Goal: Task Accomplishment & Management: Manage account settings

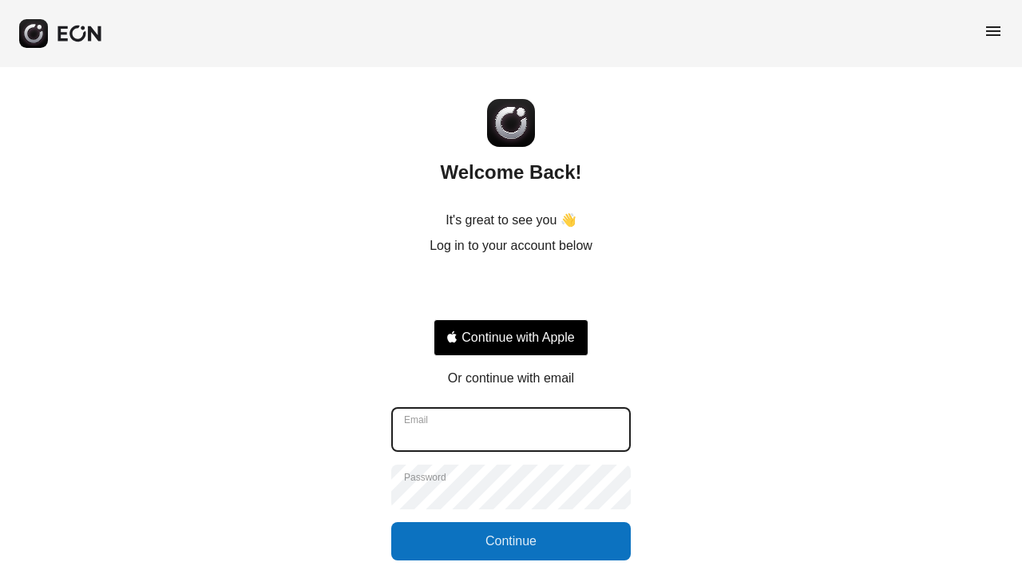
type input "**********"
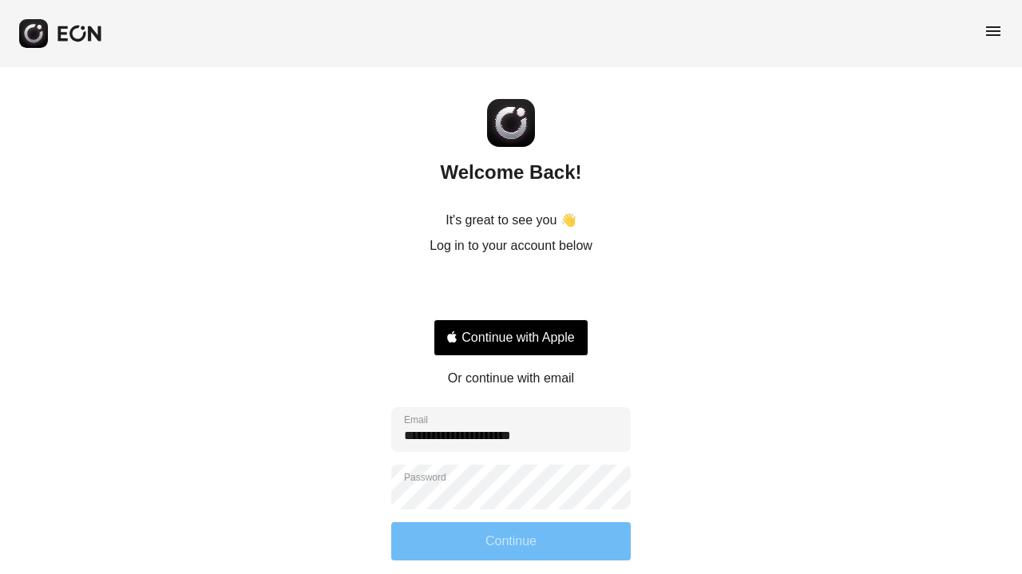
click at [524, 540] on button "Continue" at bounding box center [511, 541] width 240 height 38
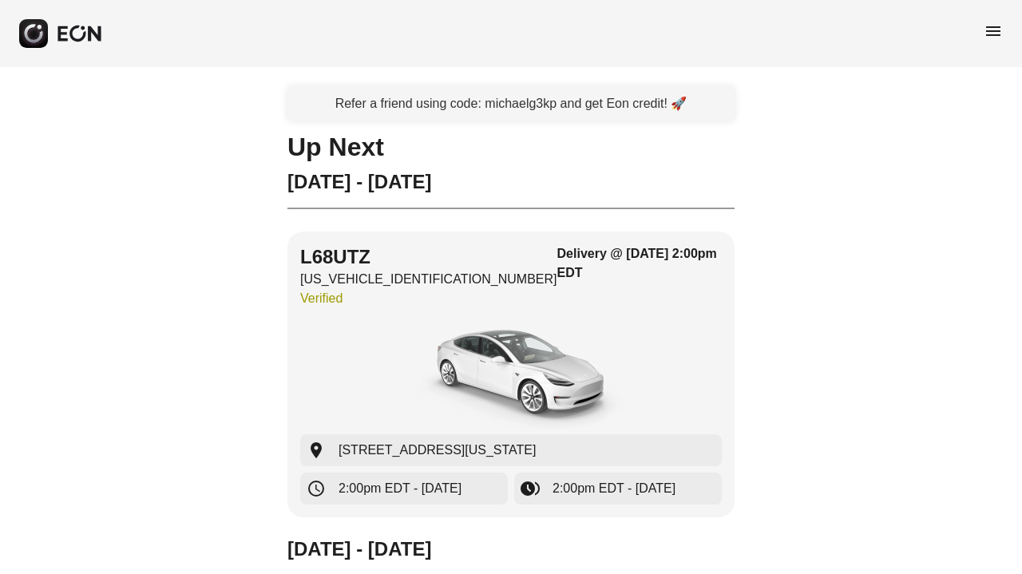
click at [982, 36] on div "menu" at bounding box center [511, 33] width 1022 height 67
click at [990, 33] on span "menu" at bounding box center [993, 31] width 19 height 19
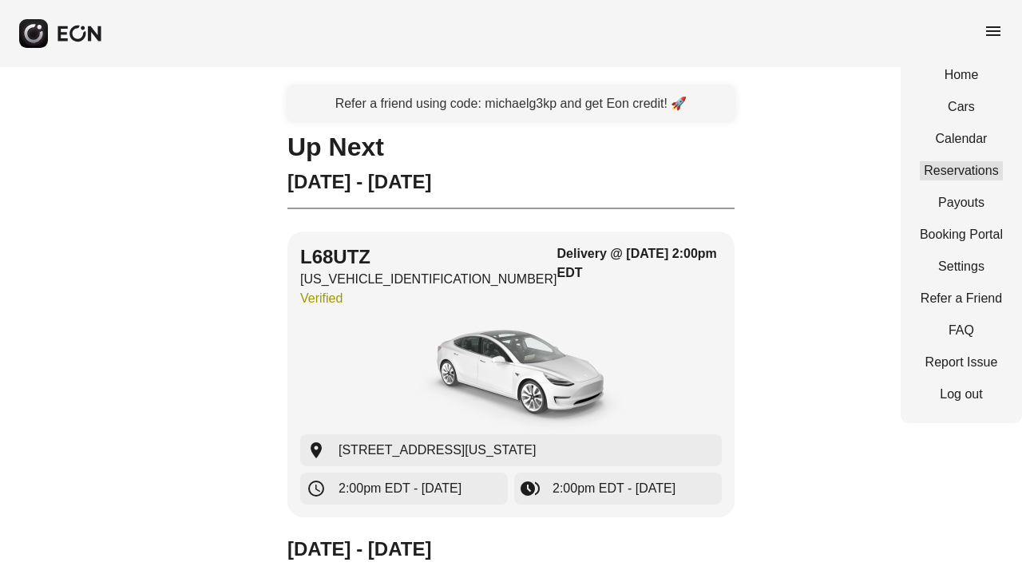
click at [964, 164] on link "Reservations" at bounding box center [961, 170] width 83 height 19
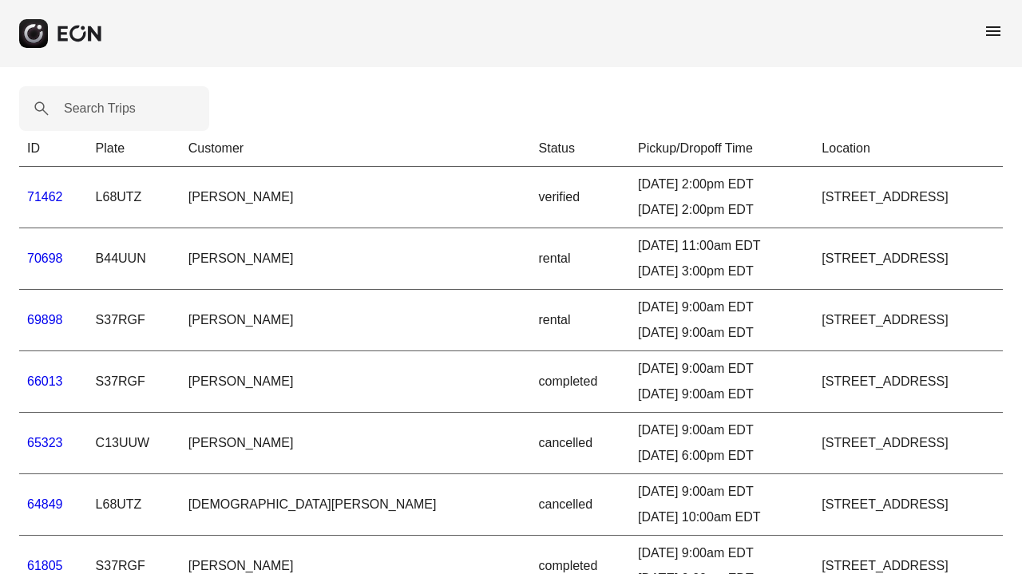
click at [57, 194] on link "71462" at bounding box center [45, 197] width 36 height 14
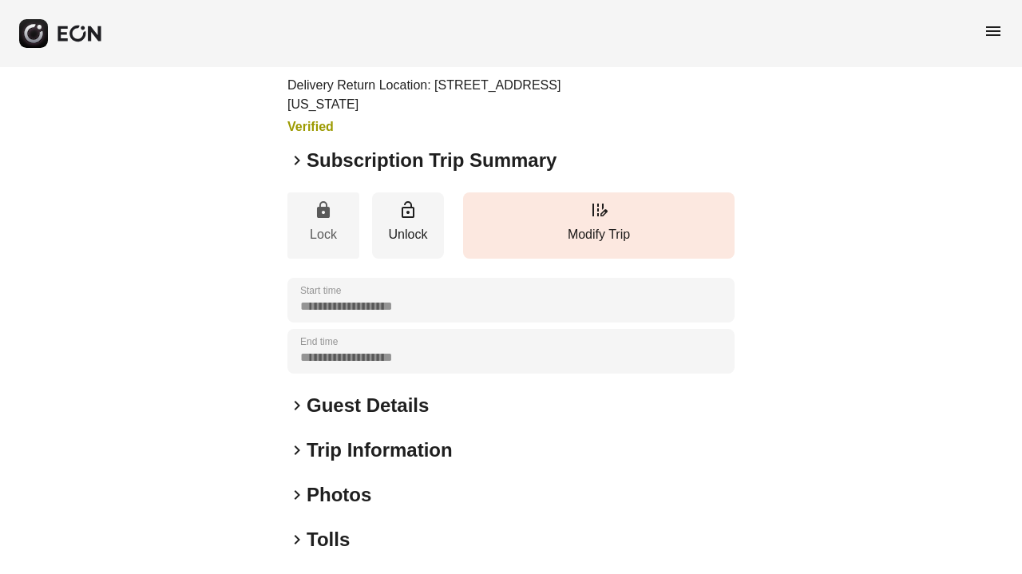
scroll to position [143, 0]
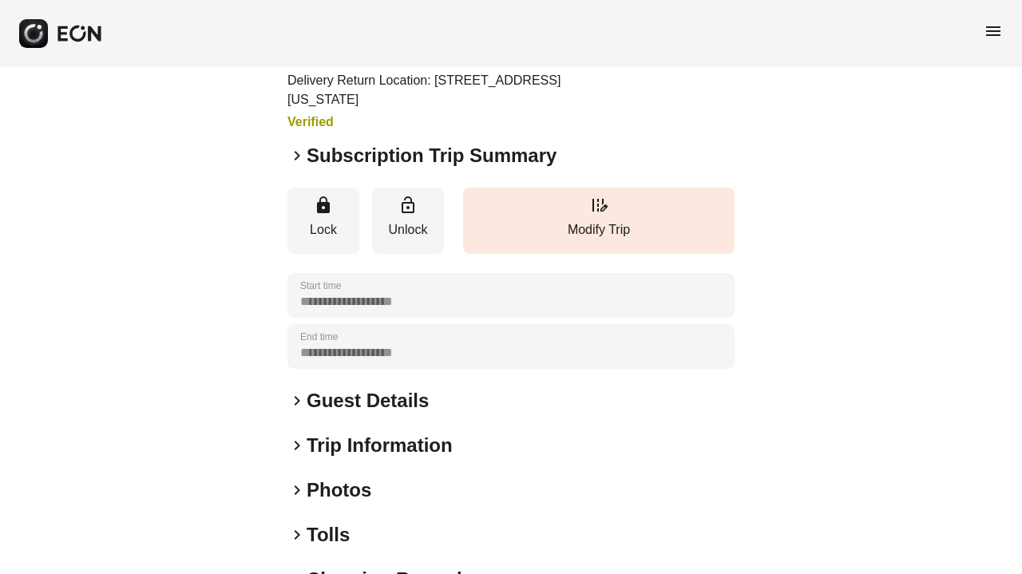
click at [370, 155] on h2 "Subscription Trip Summary" at bounding box center [432, 156] width 250 height 26
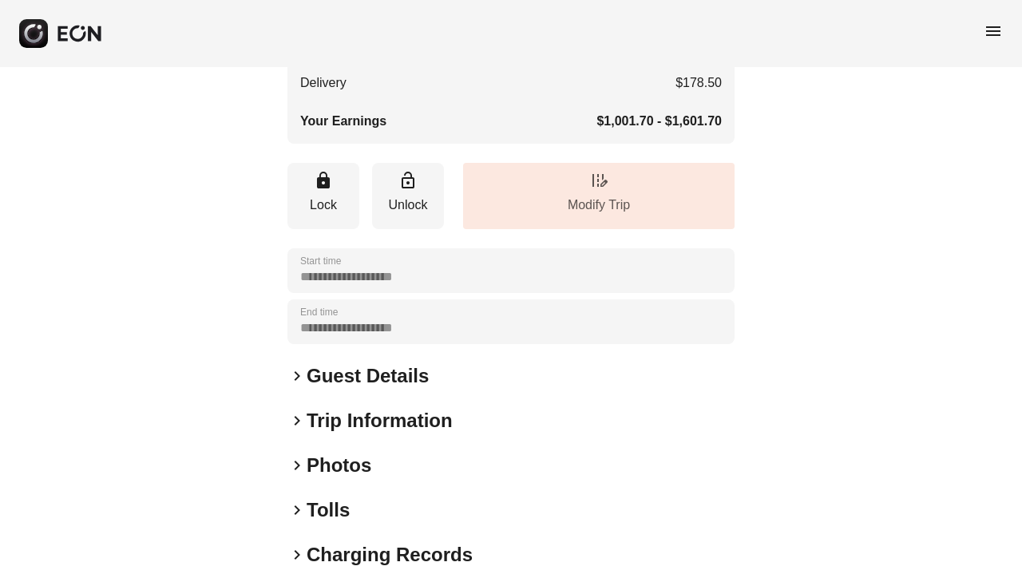
scroll to position [536, 0]
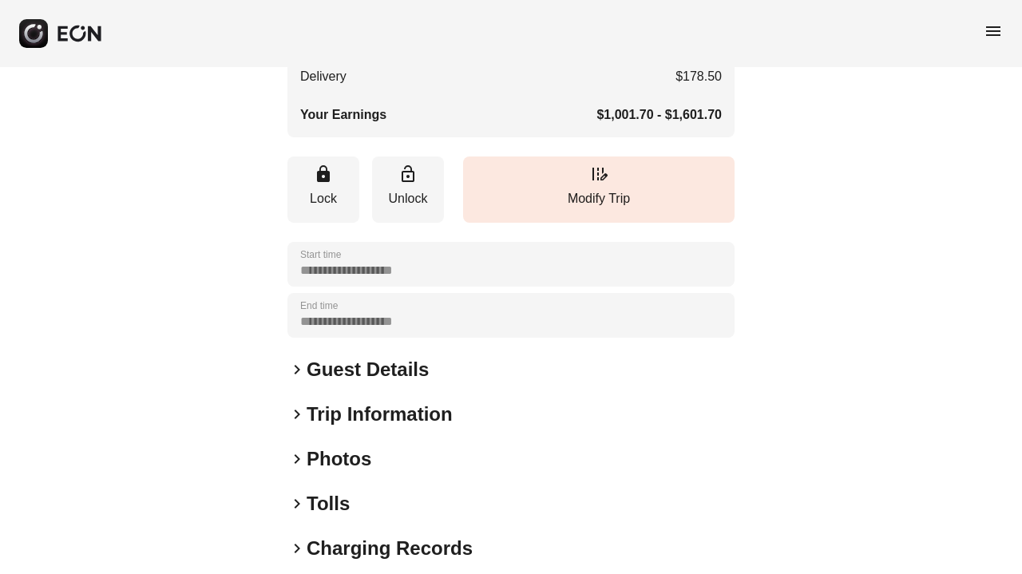
click at [403, 369] on h2 "Guest Details" at bounding box center [368, 370] width 122 height 26
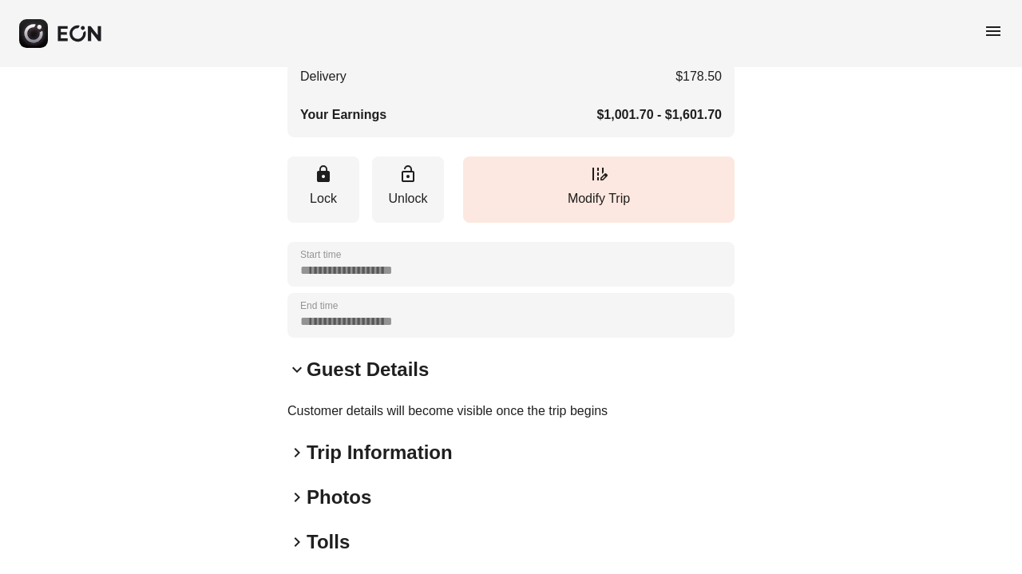
click at [403, 369] on h2 "Guest Details" at bounding box center [368, 370] width 122 height 26
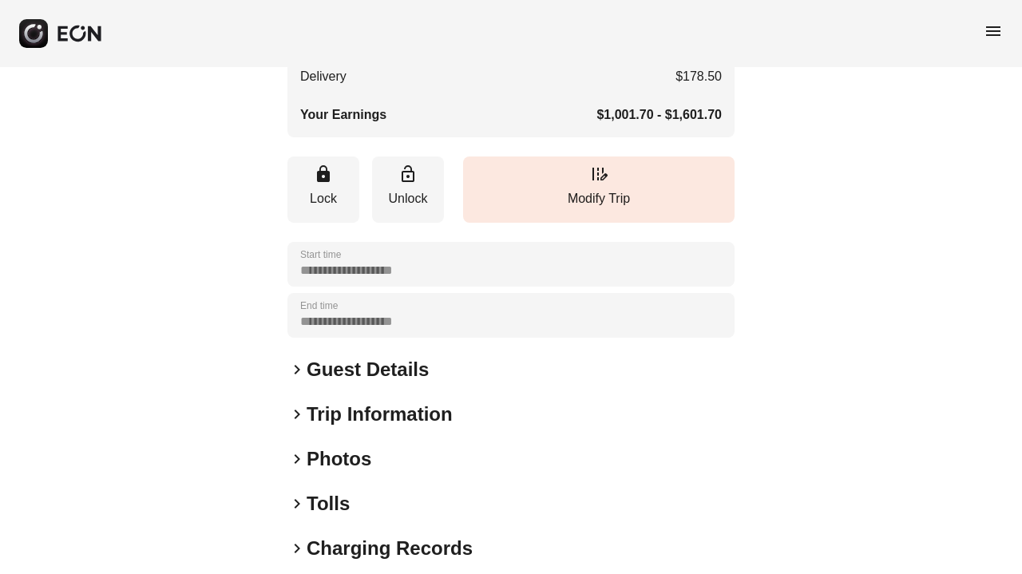
click at [397, 421] on h2 "Trip Information" at bounding box center [380, 415] width 146 height 26
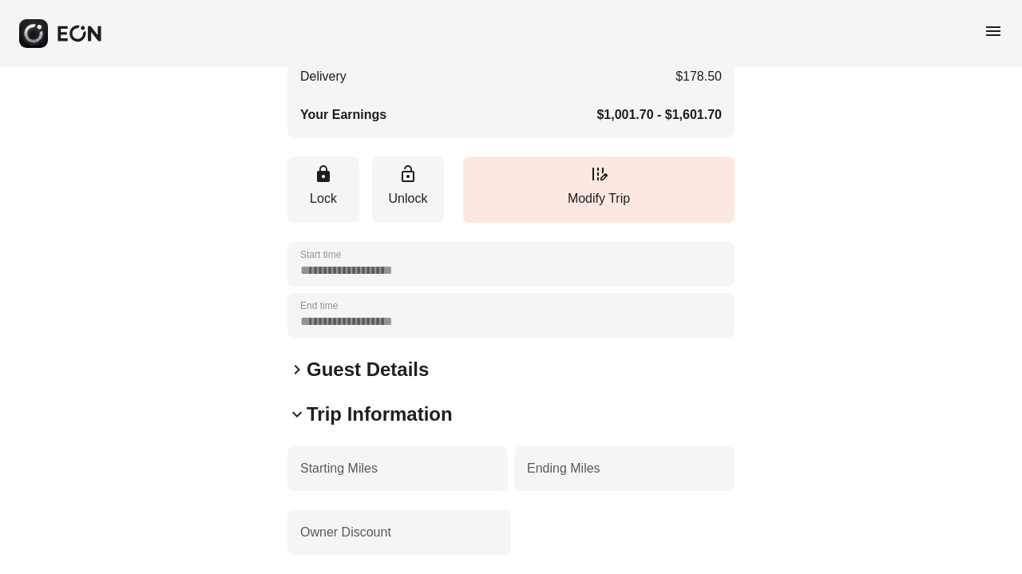
click at [397, 421] on h2 "Trip Information" at bounding box center [380, 415] width 146 height 26
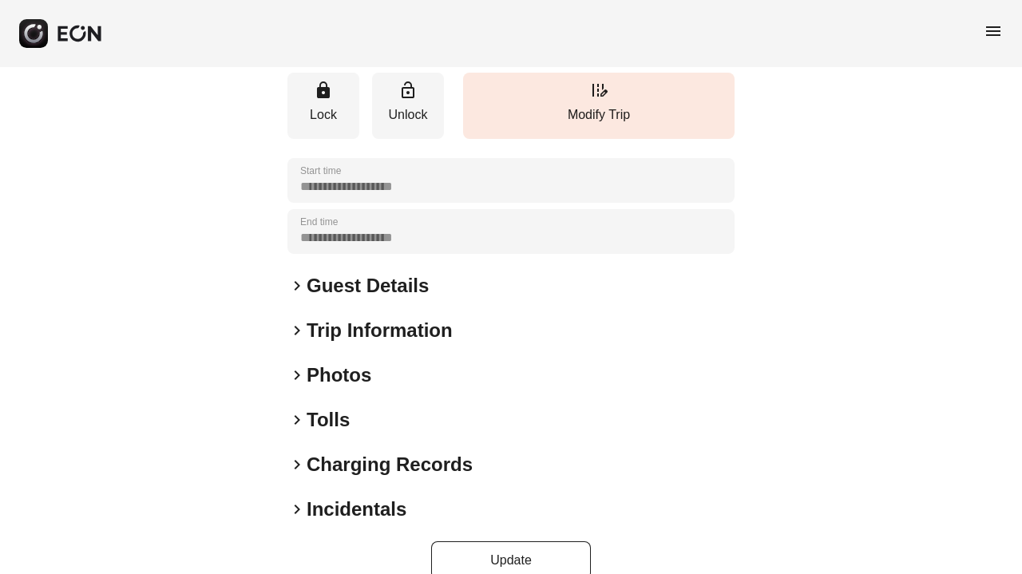
scroll to position [625, 0]
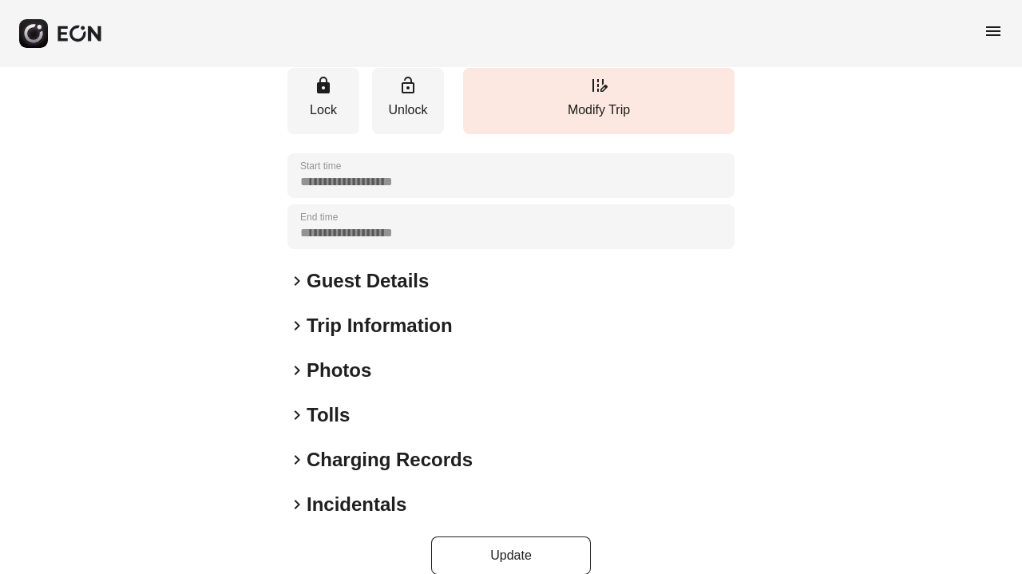
click at [327, 412] on h2 "Tolls" at bounding box center [328, 415] width 43 height 26
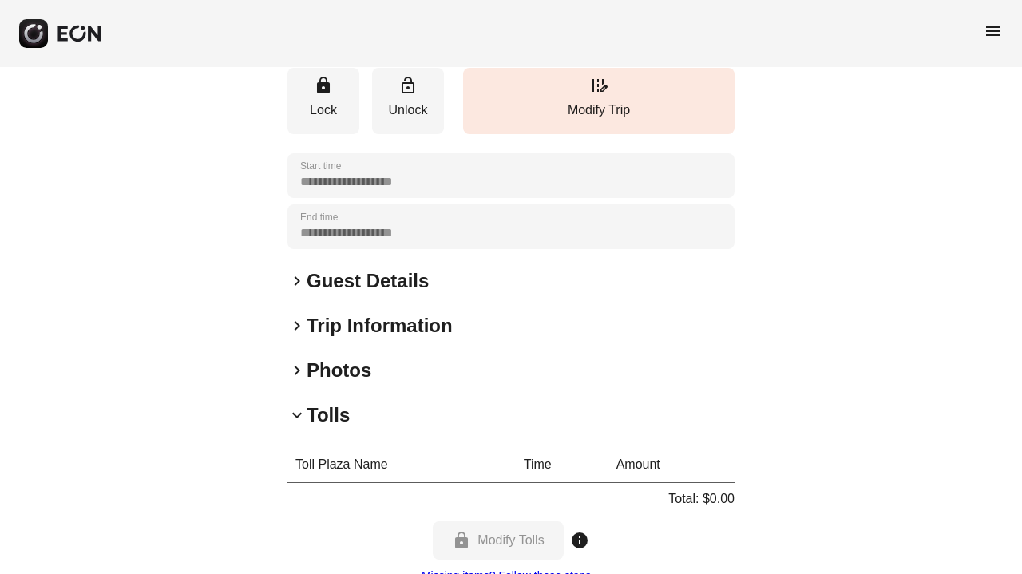
click at [327, 412] on h2 "Tolls" at bounding box center [328, 415] width 43 height 26
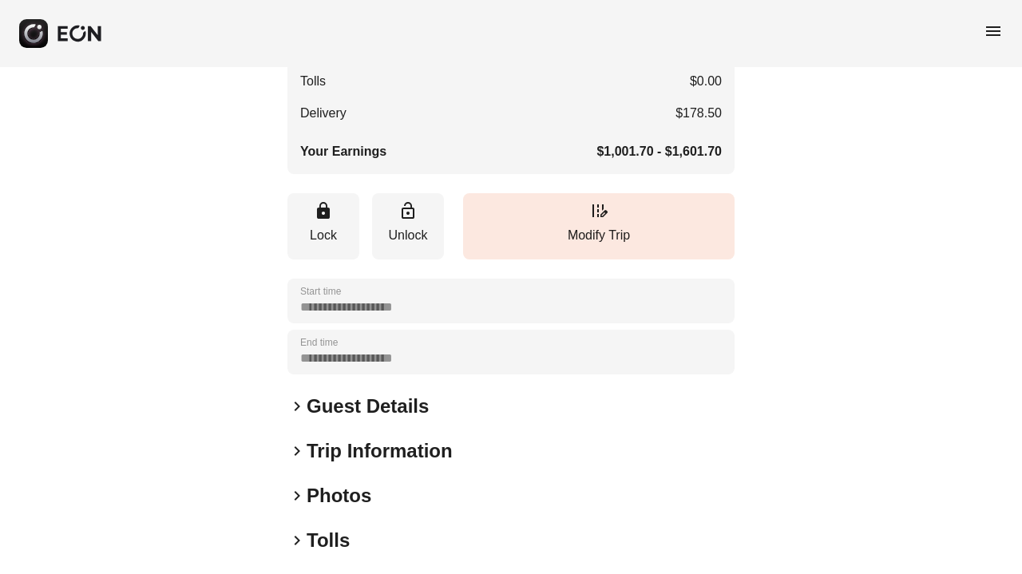
scroll to position [501, 0]
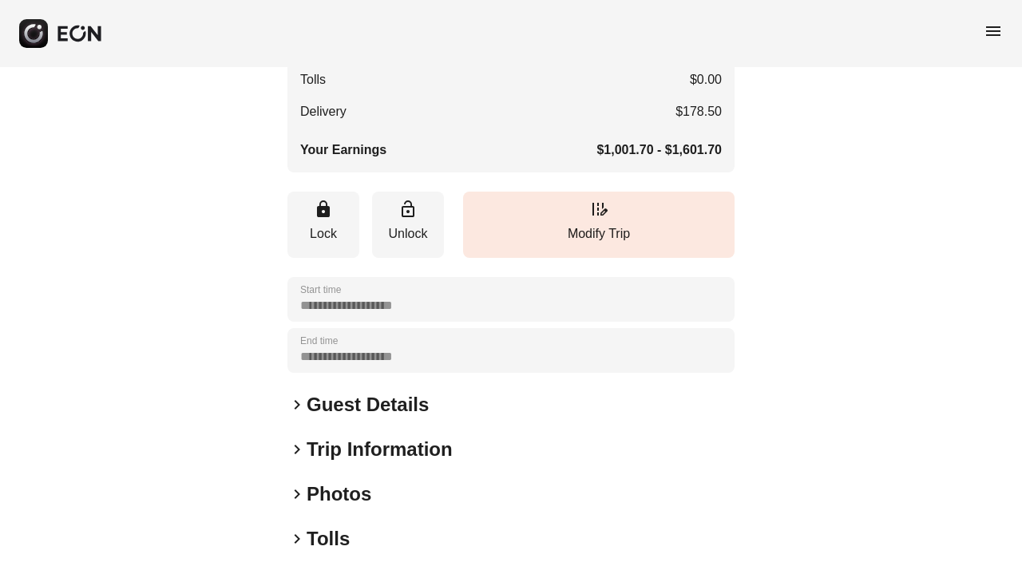
click at [327, 488] on h2 "Photos" at bounding box center [339, 494] width 65 height 26
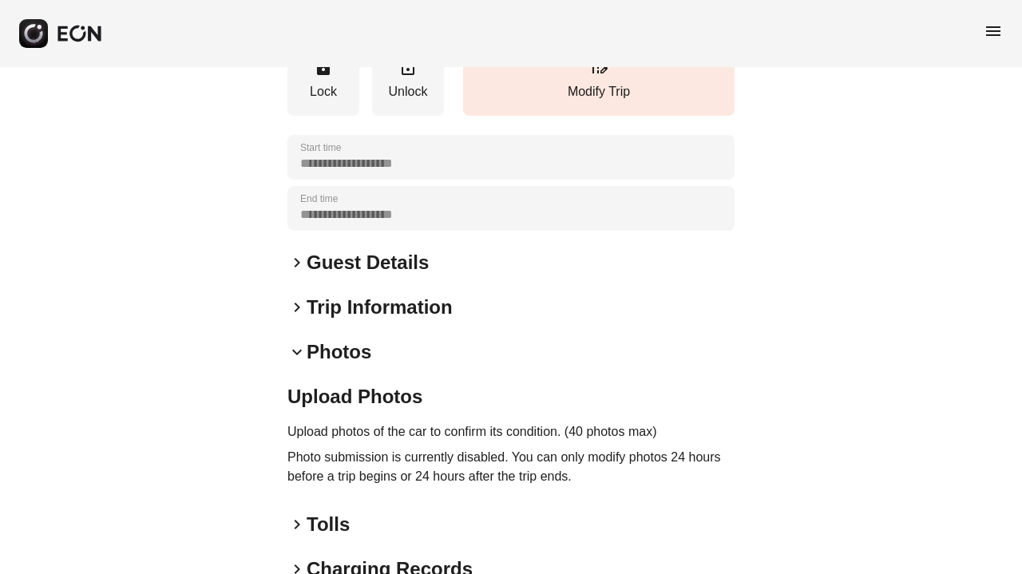
scroll to position [655, 0]
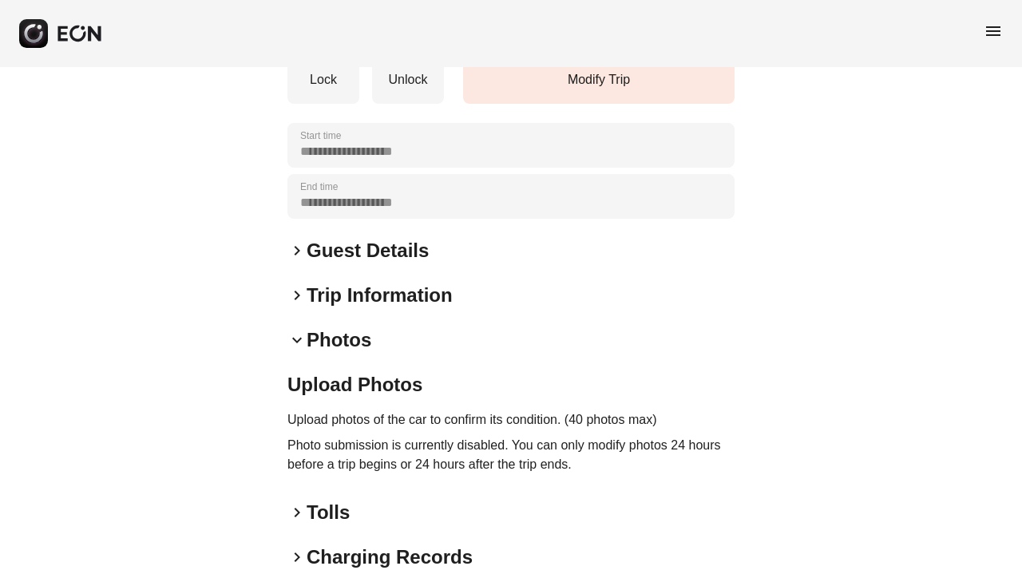
click at [323, 345] on h2 "Photos" at bounding box center [339, 340] width 65 height 26
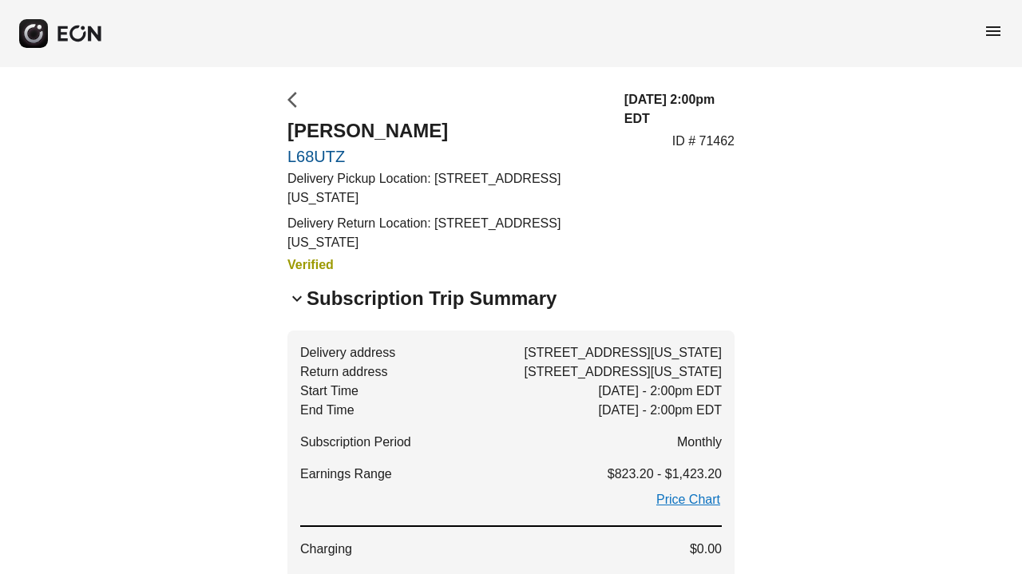
scroll to position [0, 0]
click at [291, 104] on span "arrow_back_ios" at bounding box center [296, 99] width 19 height 19
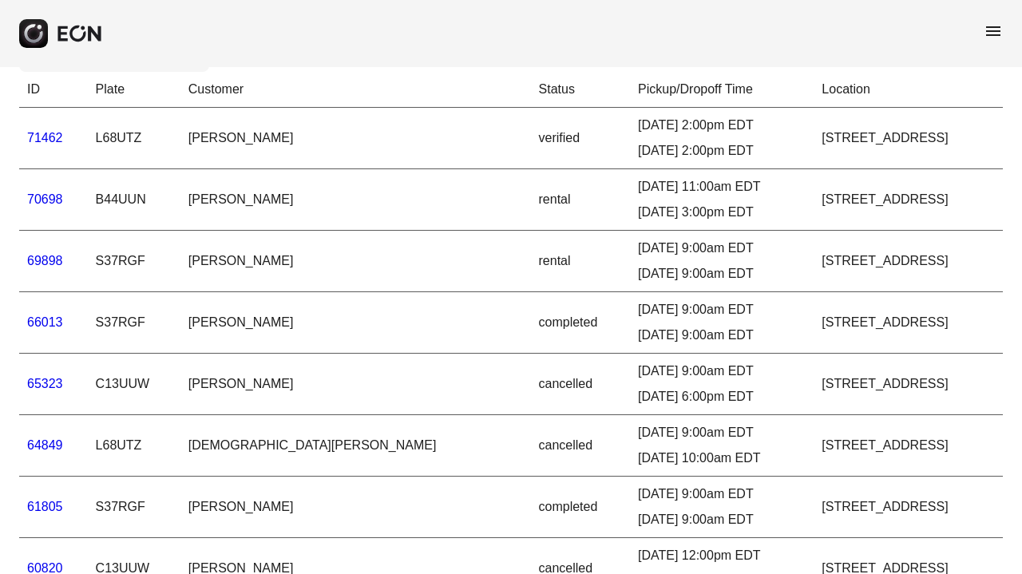
scroll to position [68, 0]
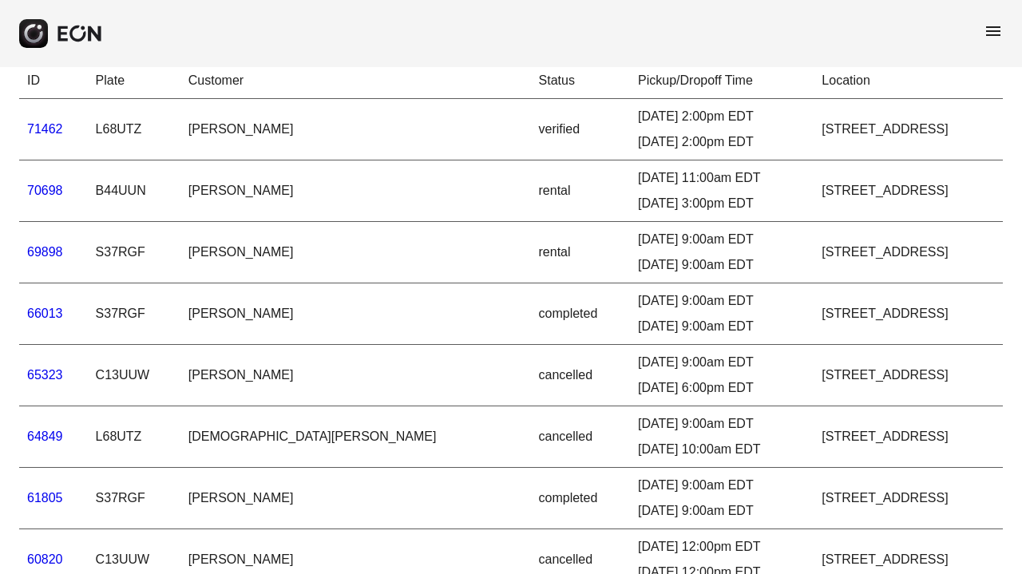
click at [41, 130] on link "71462" at bounding box center [45, 129] width 36 height 14
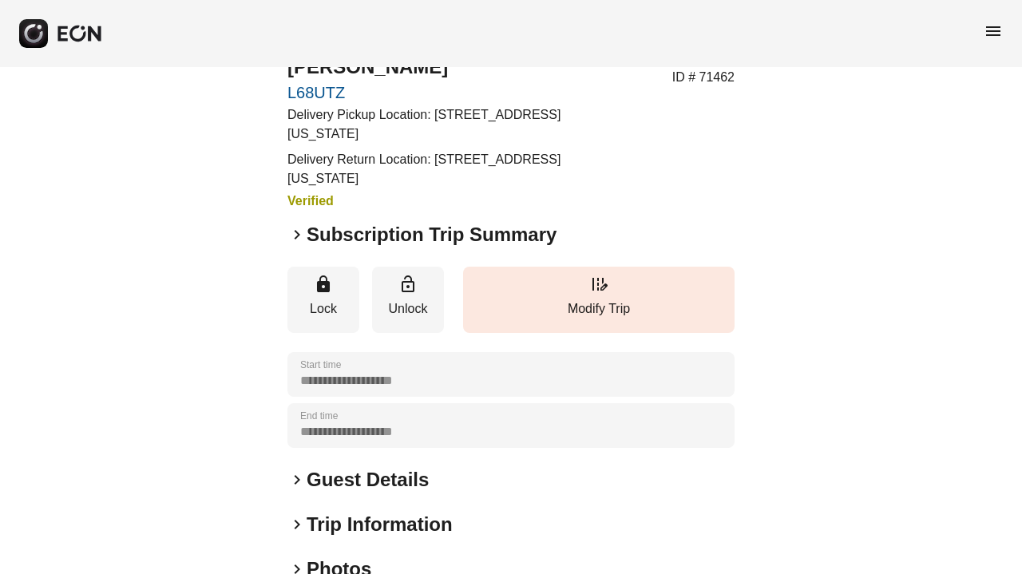
scroll to position [67, 0]
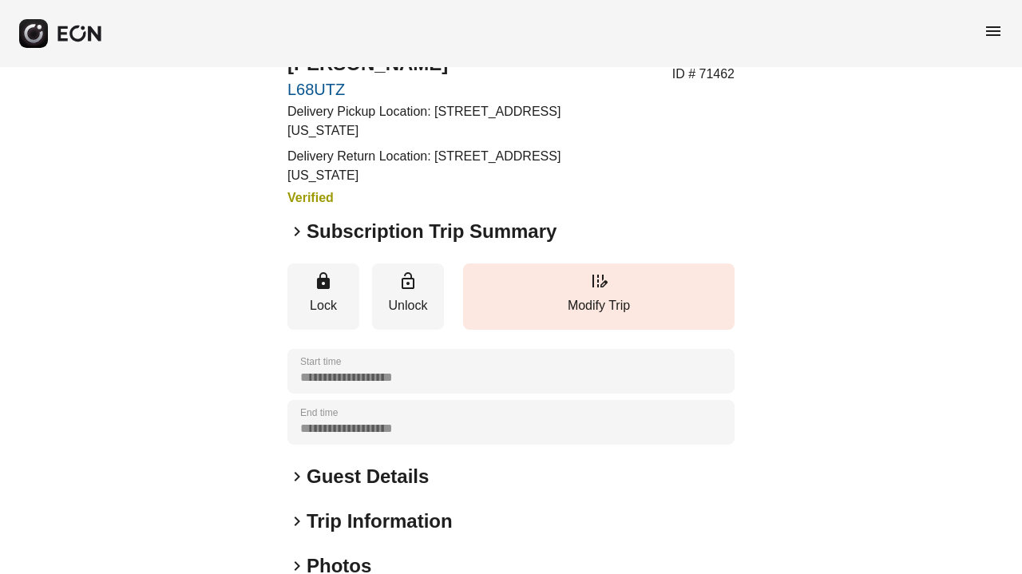
click at [379, 232] on h2 "Subscription Trip Summary" at bounding box center [432, 232] width 250 height 26
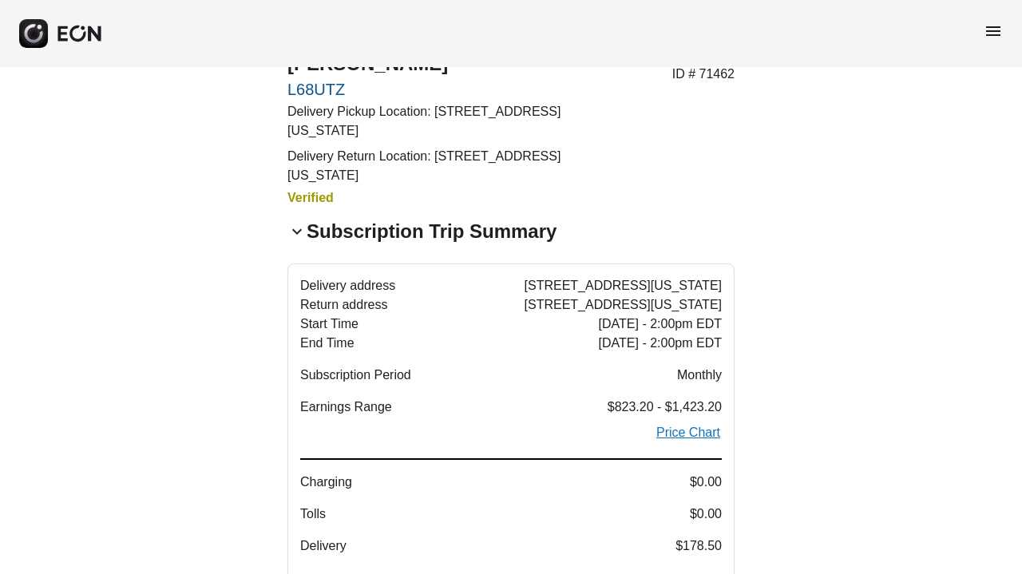
drag, startPoint x: 437, startPoint y: 283, endPoint x: 481, endPoint y: 287, distance: 44.8
click at [525, 287] on span "[STREET_ADDRESS][US_STATE]" at bounding box center [623, 285] width 197 height 19
drag, startPoint x: 481, startPoint y: 287, endPoint x: 552, endPoint y: 287, distance: 71.1
click at [552, 287] on span "[STREET_ADDRESS][US_STATE]" at bounding box center [623, 285] width 197 height 19
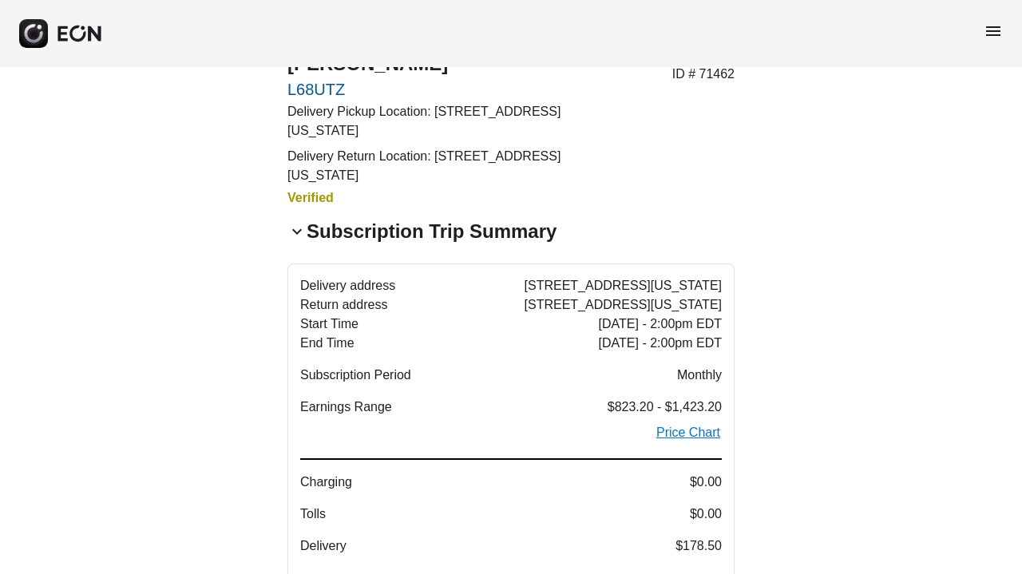
drag, startPoint x: 430, startPoint y: 287, endPoint x: 528, endPoint y: 288, distance: 97.4
click at [528, 287] on p "Delivery address [STREET_ADDRESS][US_STATE]" at bounding box center [511, 285] width 422 height 19
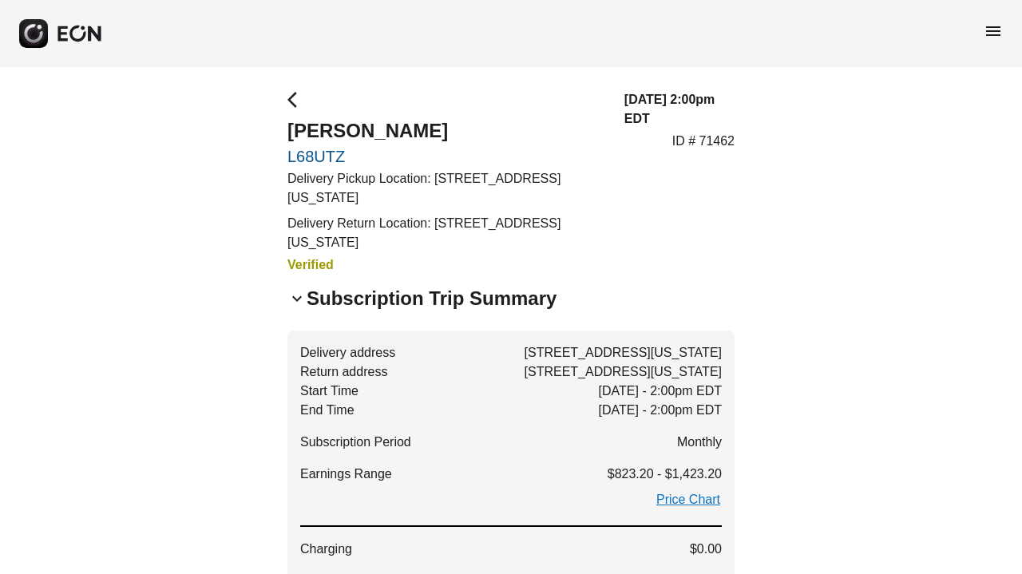
scroll to position [0, 0]
click at [295, 99] on span "arrow_back_ios" at bounding box center [296, 99] width 19 height 19
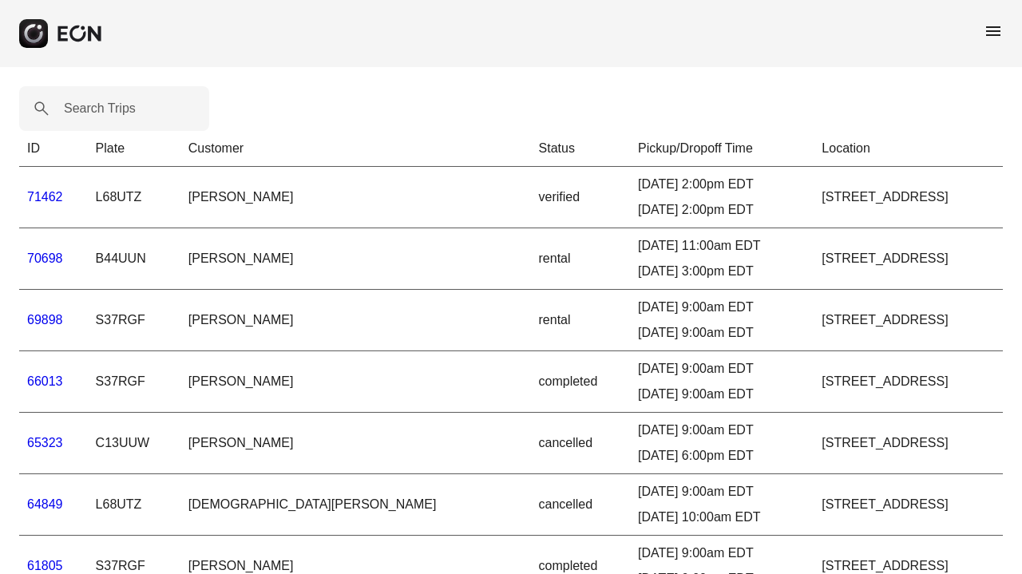
click at [993, 26] on span "menu" at bounding box center [993, 31] width 19 height 19
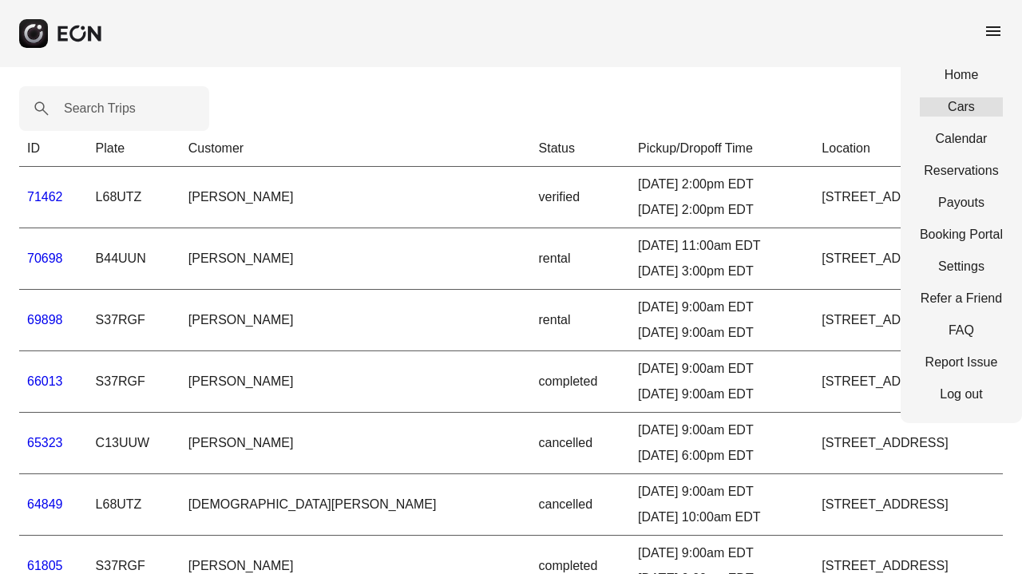
click at [964, 102] on link "Cars" at bounding box center [961, 106] width 83 height 19
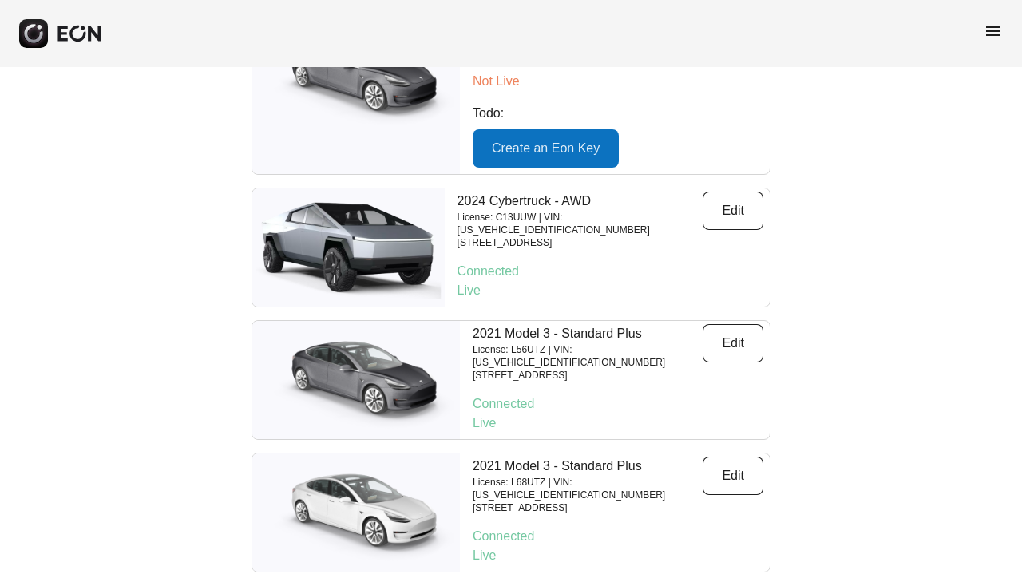
scroll to position [955, 0]
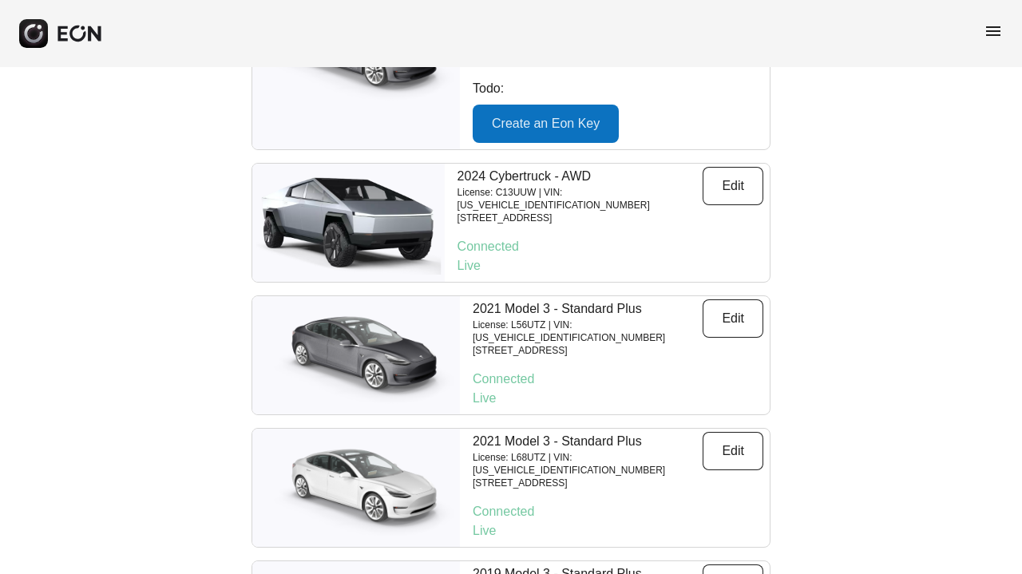
click at [998, 37] on span "menu" at bounding box center [993, 31] width 19 height 19
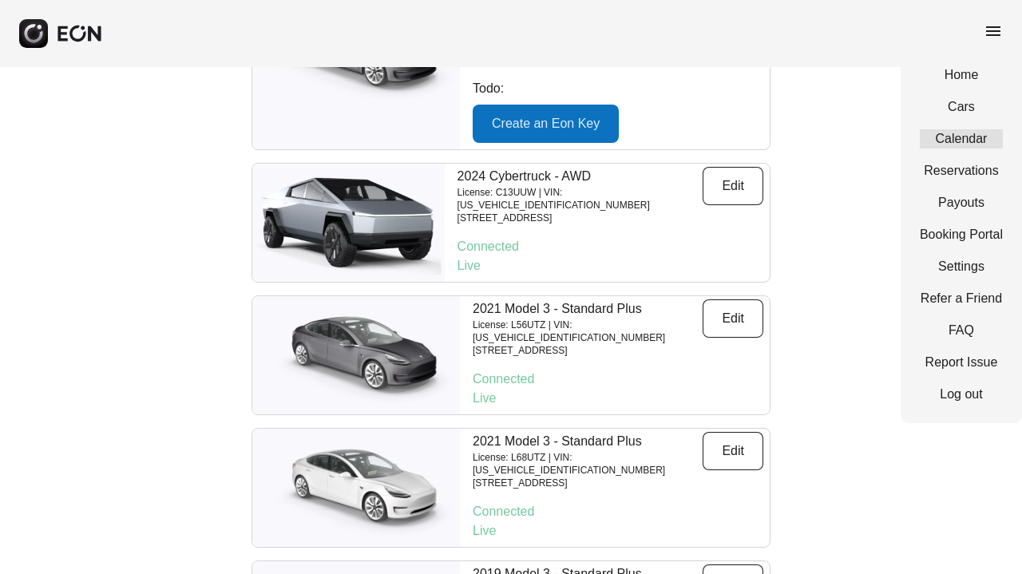
click at [971, 138] on link "Calendar" at bounding box center [961, 138] width 83 height 19
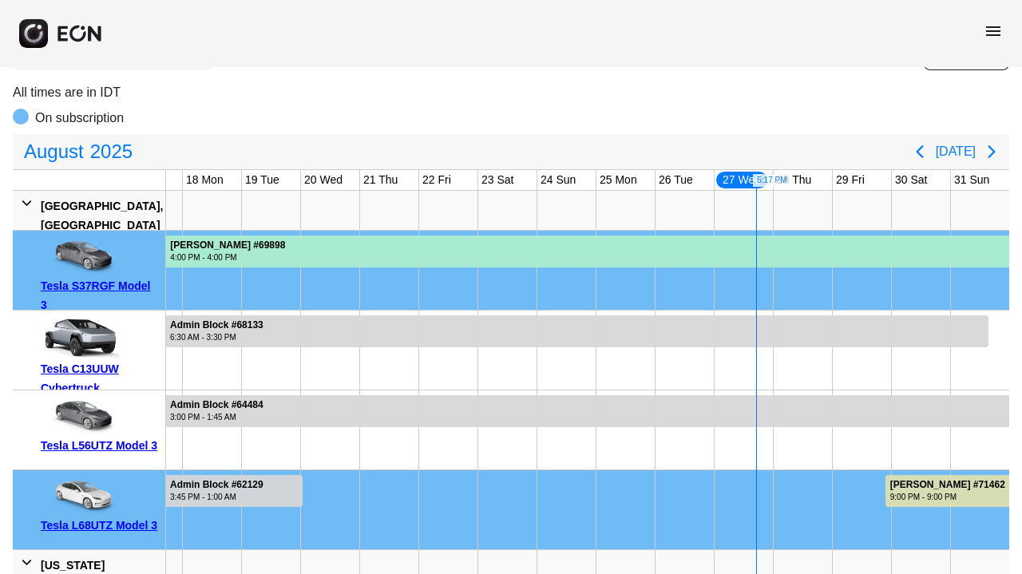
scroll to position [110, 0]
click at [993, 150] on icon "Next page" at bounding box center [991, 151] width 7 height 13
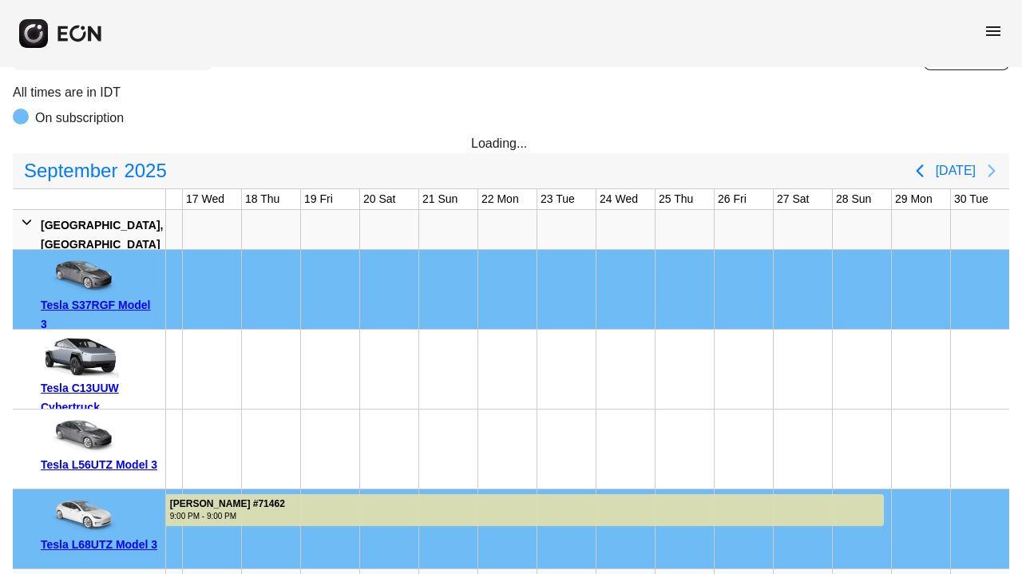
scroll to position [0, 928]
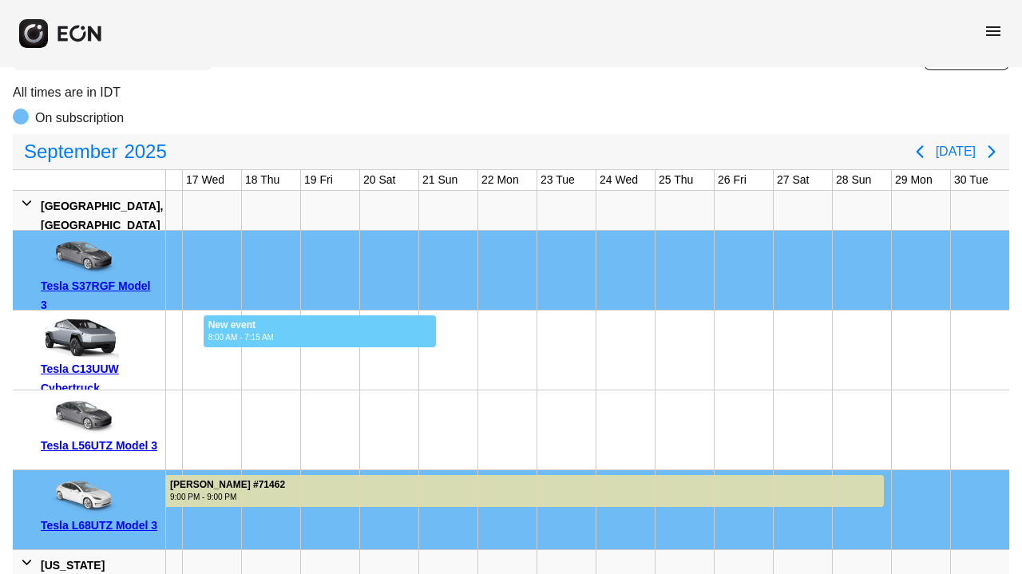
drag, startPoint x: 203, startPoint y: 362, endPoint x: 519, endPoint y: 362, distance: 316.1
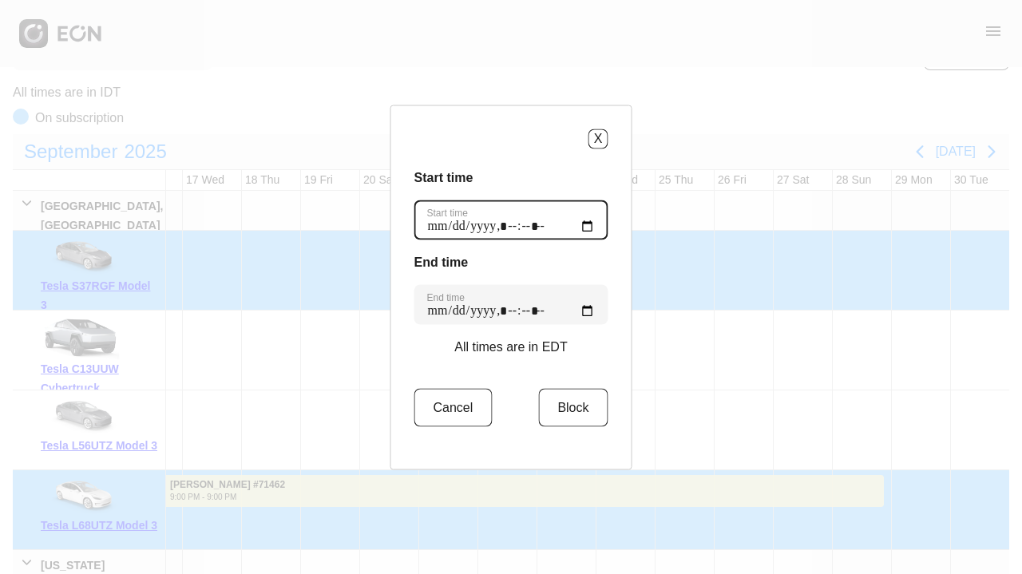
click at [508, 227] on time "Start time" at bounding box center [511, 220] width 194 height 40
type time "**********"
click at [598, 273] on div "X Start time Start time End time End time All times are in EDT Cancel Block" at bounding box center [511, 287] width 242 height 365
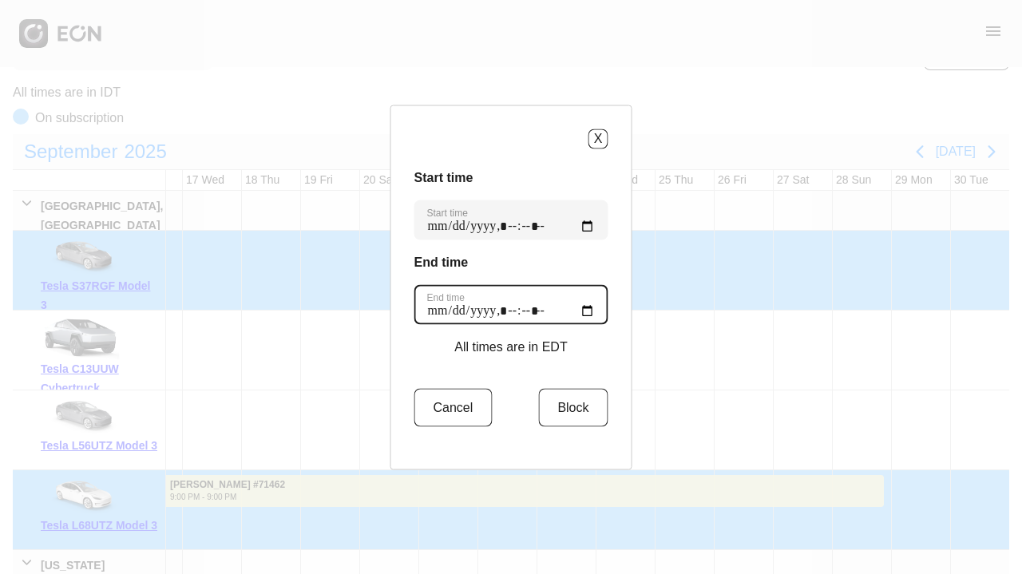
click at [526, 311] on time "End time" at bounding box center [511, 304] width 194 height 40
type time "**********"
click at [582, 352] on div "Start time Start time End time End time All times are in EDT Cancel Block" at bounding box center [511, 307] width 194 height 278
click at [563, 403] on button "Block" at bounding box center [572, 407] width 69 height 38
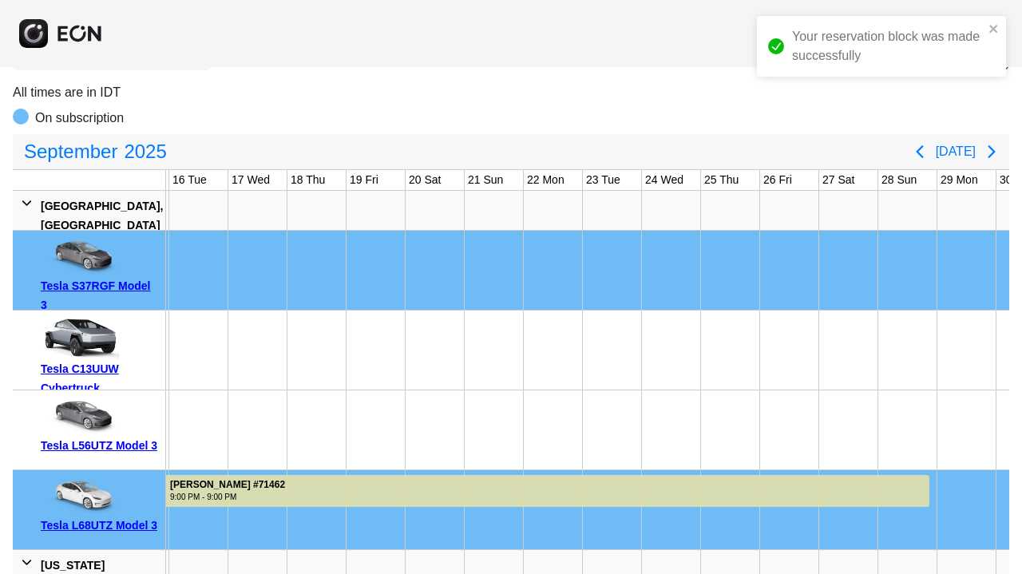
scroll to position [0, 881]
click at [924, 147] on icon "Previous page" at bounding box center [919, 151] width 19 height 19
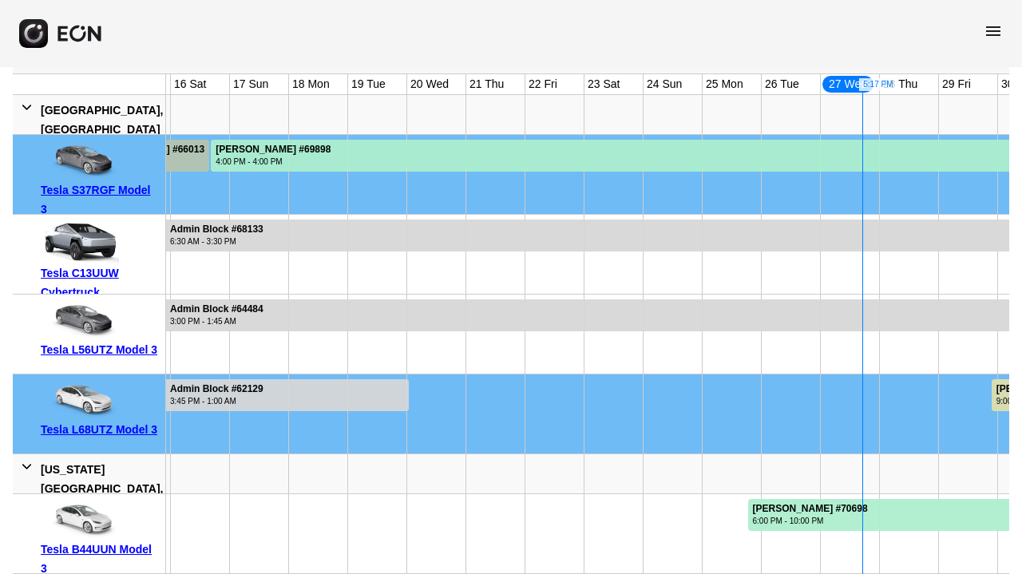
scroll to position [219, 0]
click at [73, 460] on div "[US_STATE][GEOGRAPHIC_DATA], [GEOGRAPHIC_DATA]" at bounding box center [102, 488] width 122 height 57
click at [25, 458] on icon at bounding box center [27, 466] width 14 height 17
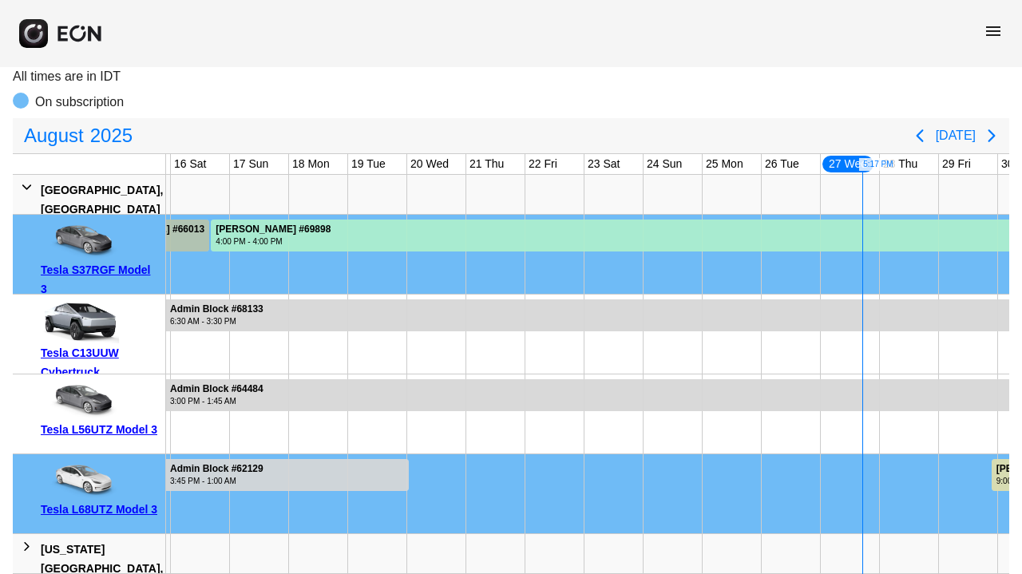
scroll to position [139, 0]
click at [24, 538] on icon at bounding box center [27, 546] width 14 height 17
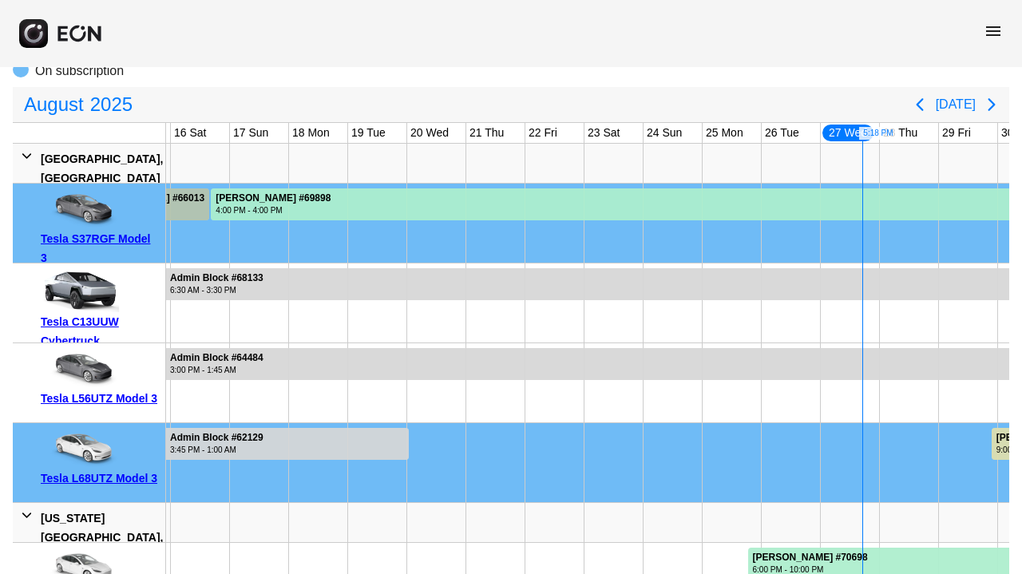
scroll to position [165, 0]
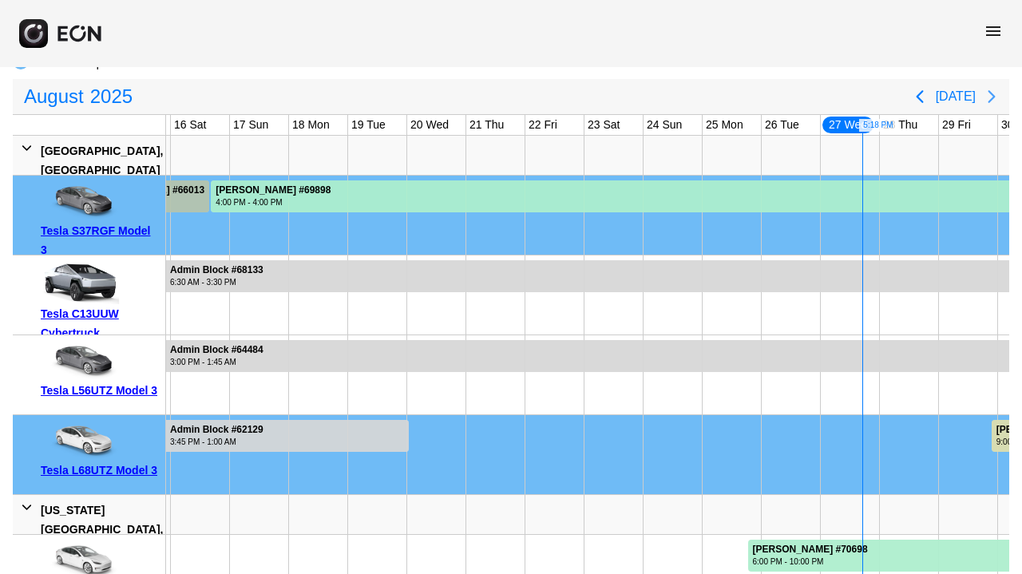
click at [983, 98] on icon "Next page" at bounding box center [991, 96] width 19 height 19
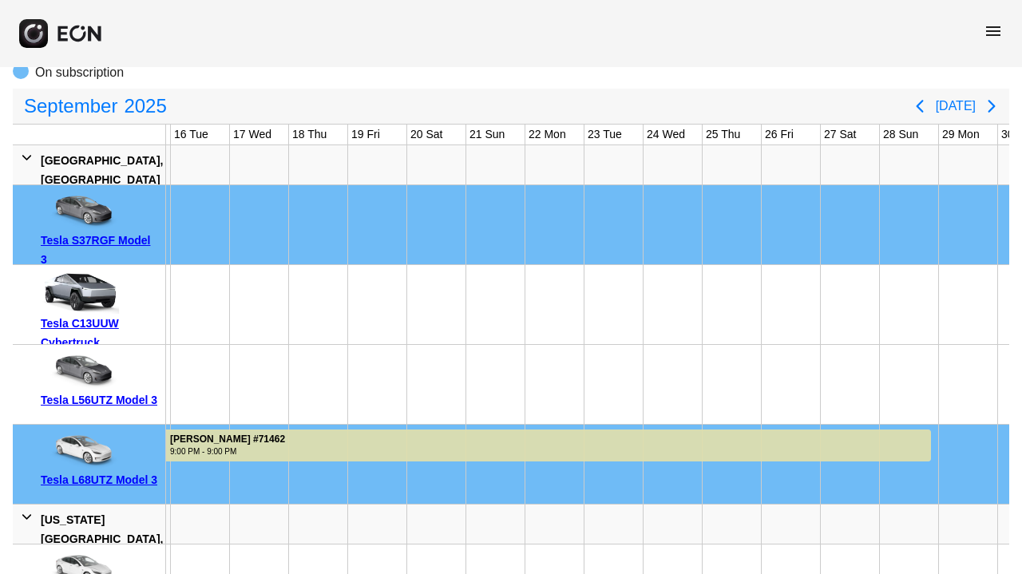
scroll to position [149, 0]
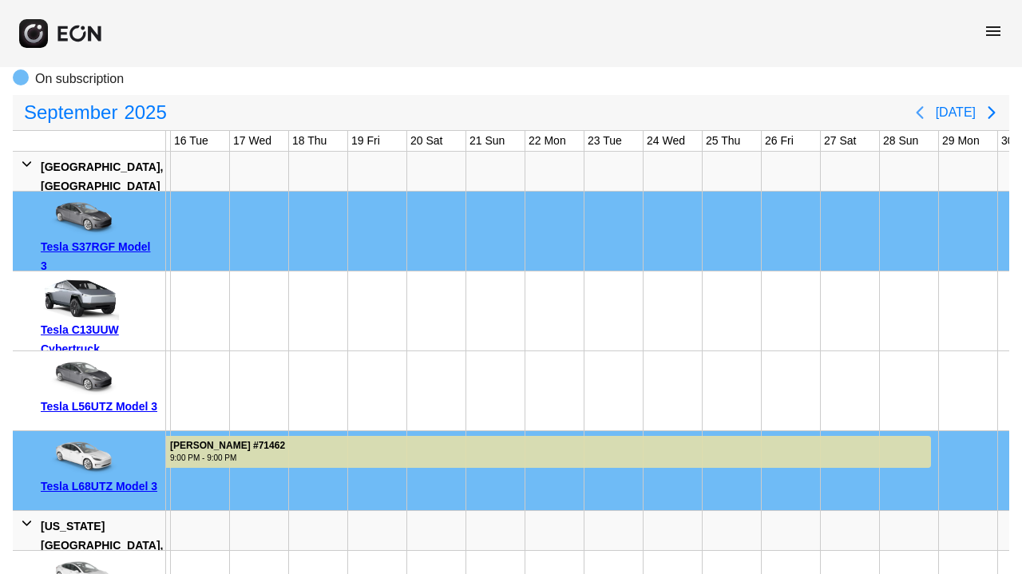
click at [925, 110] on icon "Previous page" at bounding box center [919, 112] width 19 height 19
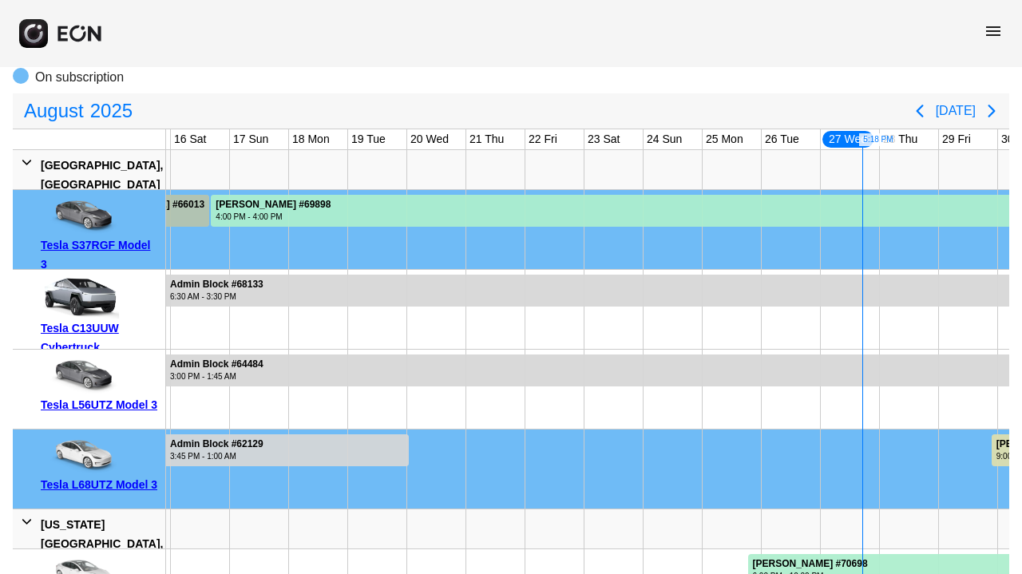
scroll to position [140, 0]
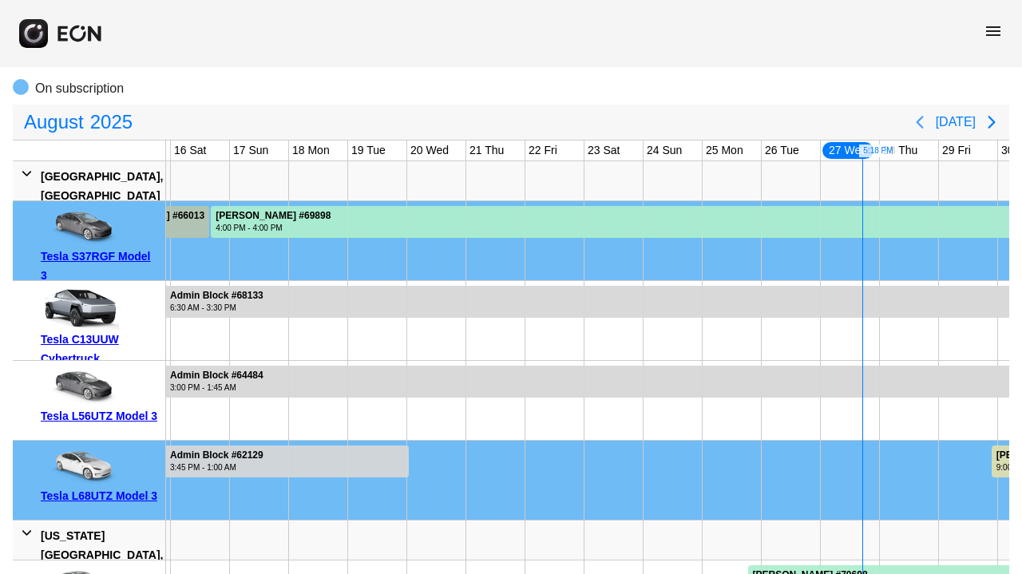
click at [924, 116] on icon "Previous page" at bounding box center [919, 122] width 19 height 19
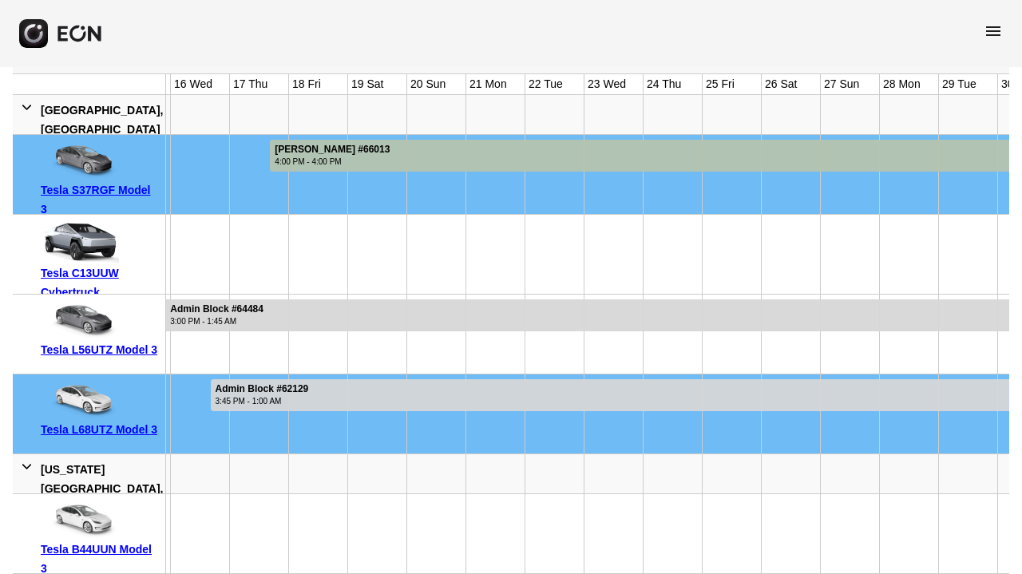
scroll to position [219, 0]
